Goal: Transaction & Acquisition: Purchase product/service

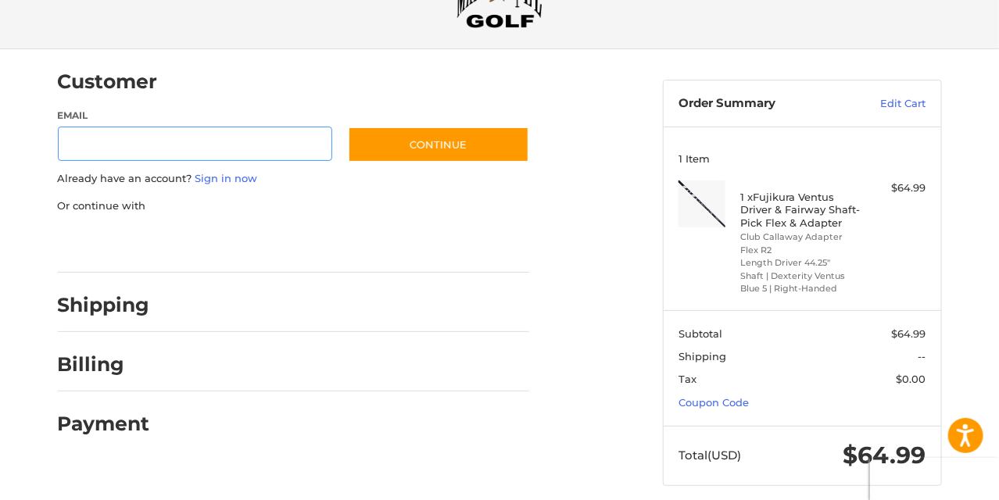
scroll to position [91, 0]
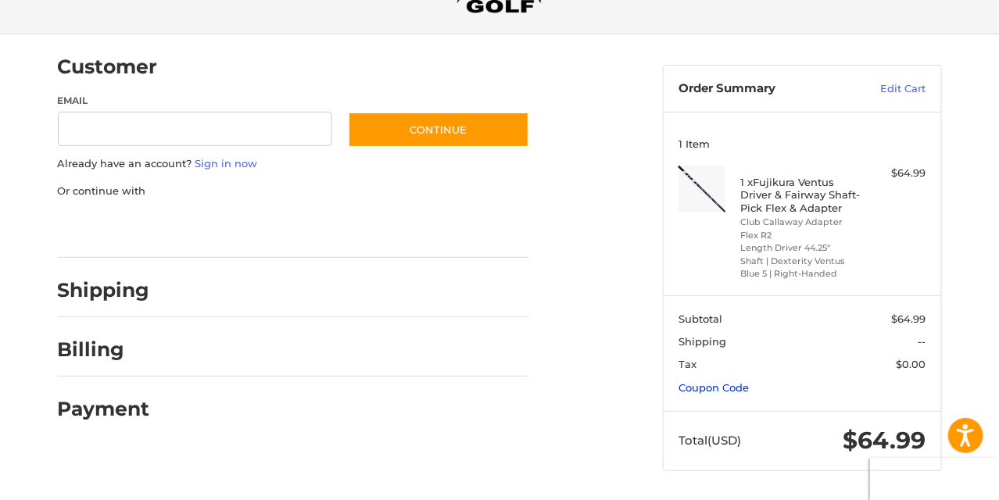
click at [722, 383] on link "Coupon Code" at bounding box center [714, 388] width 70 height 13
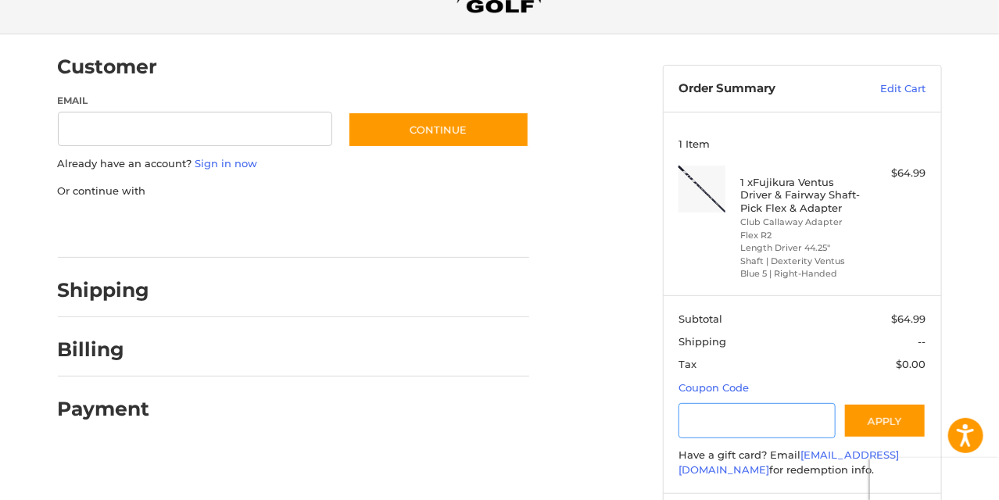
click at [732, 417] on input "Gift Certificate or Coupon Code" at bounding box center [757, 420] width 157 height 35
type input "*********"
click at [879, 417] on button "Apply" at bounding box center [885, 420] width 83 height 35
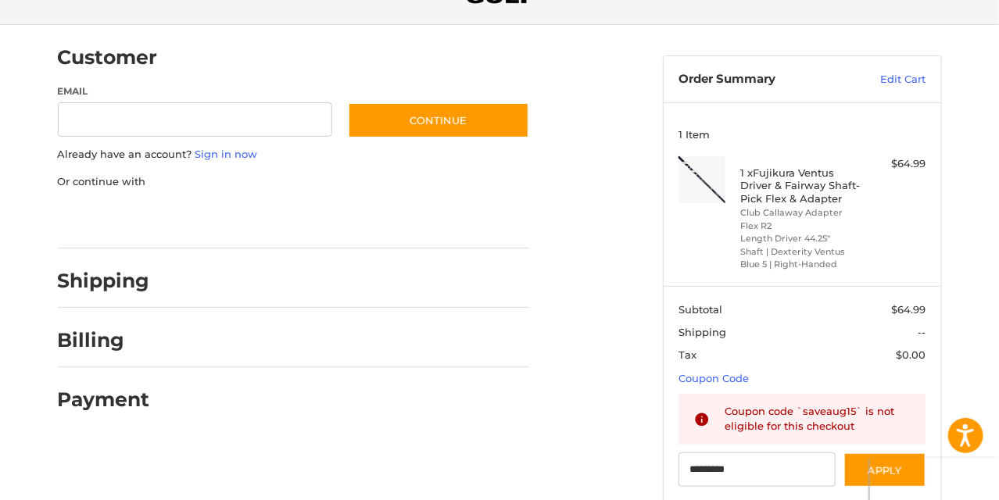
scroll to position [231, 0]
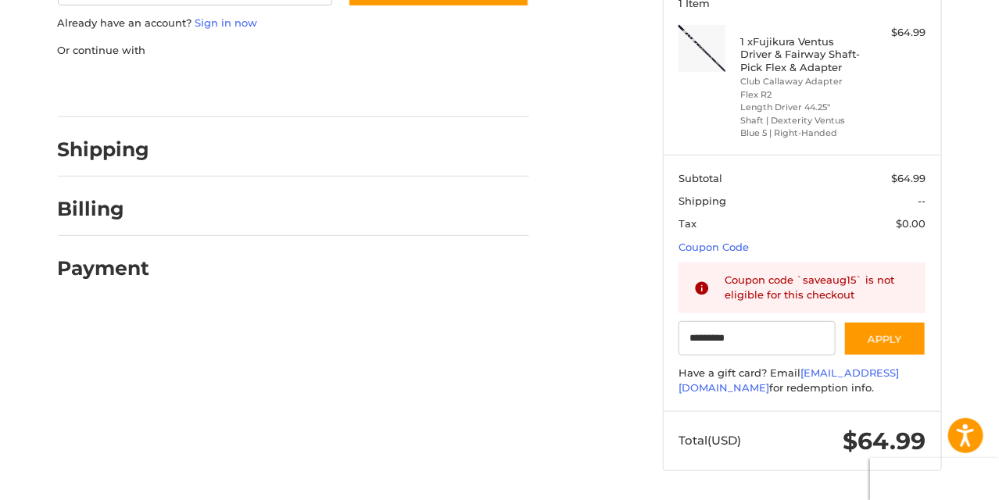
click at [138, 152] on h2 "Shipping" at bounding box center [104, 150] width 92 height 24
